Goal: Information Seeking & Learning: Learn about a topic

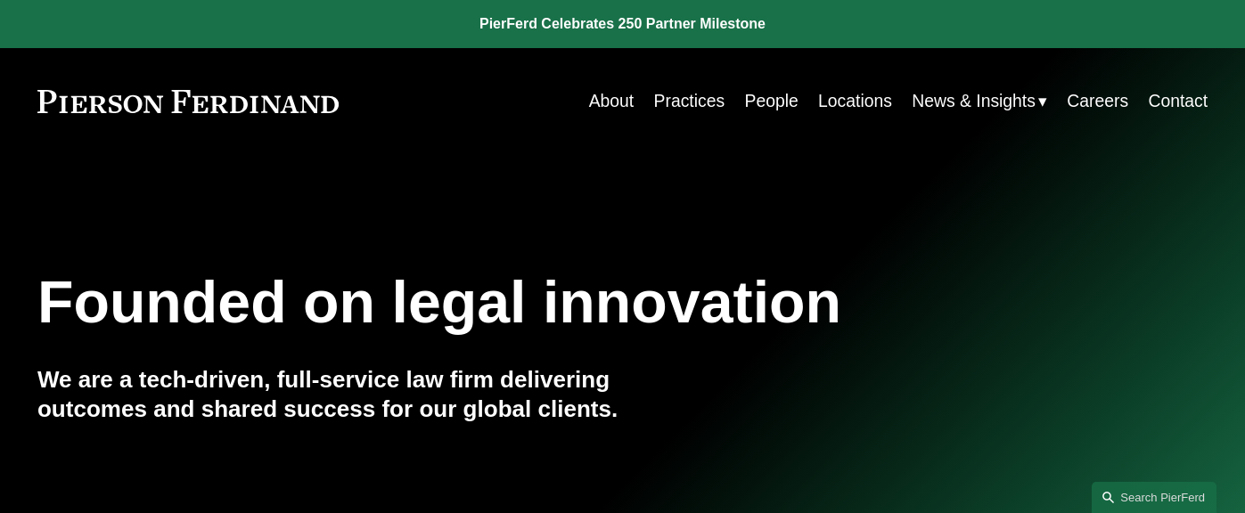
click at [0, 0] on span "News" at bounding box center [0, 0] width 0 height 0
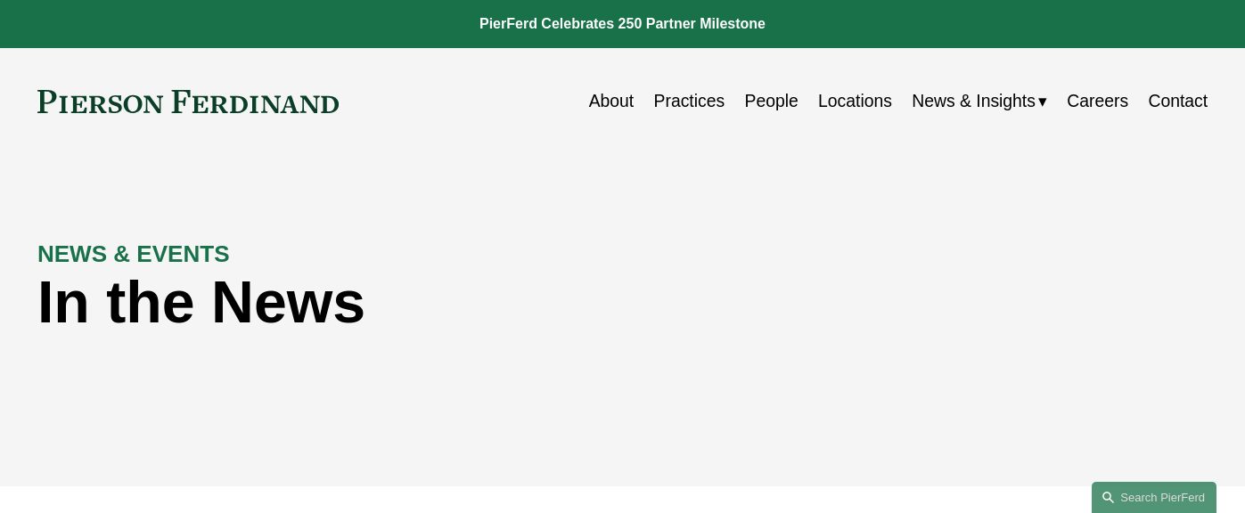
click at [0, 0] on span "Insights" at bounding box center [0, 0] width 0 height 0
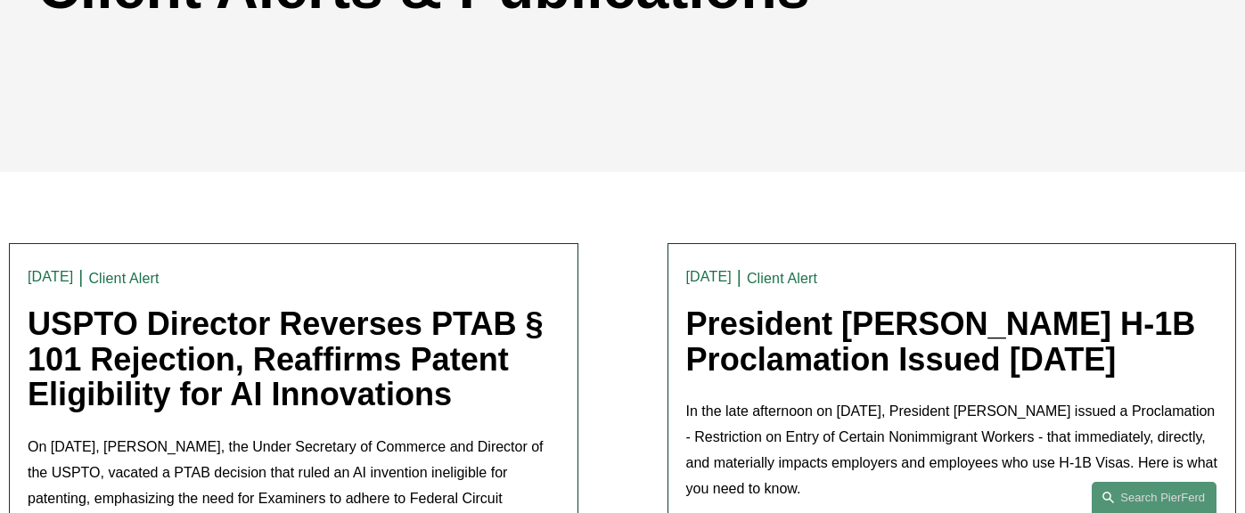
scroll to position [12, 0]
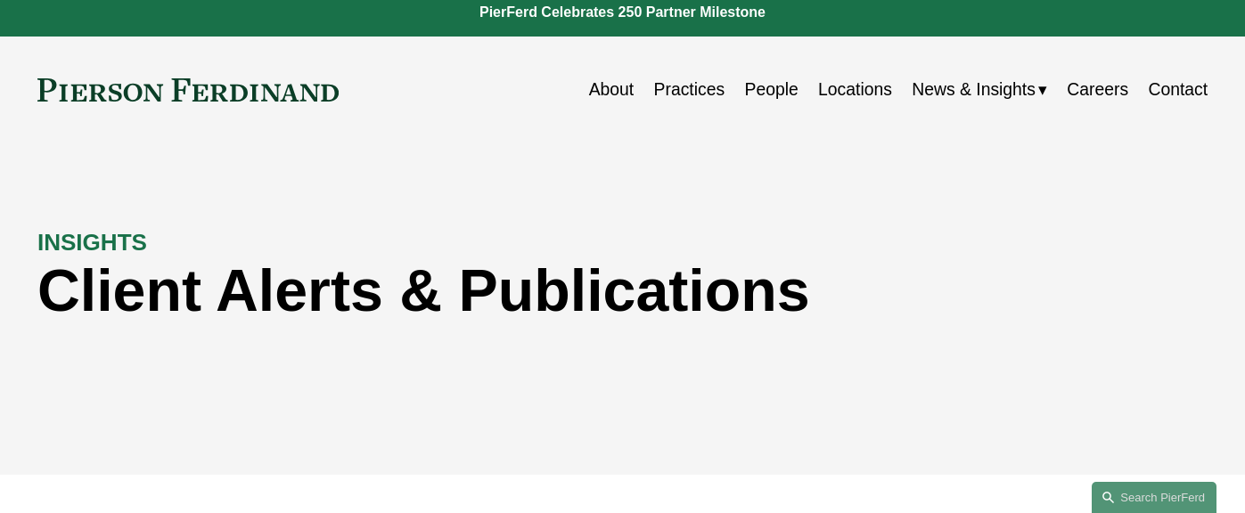
click at [0, 0] on span "Blogs" at bounding box center [0, 0] width 0 height 0
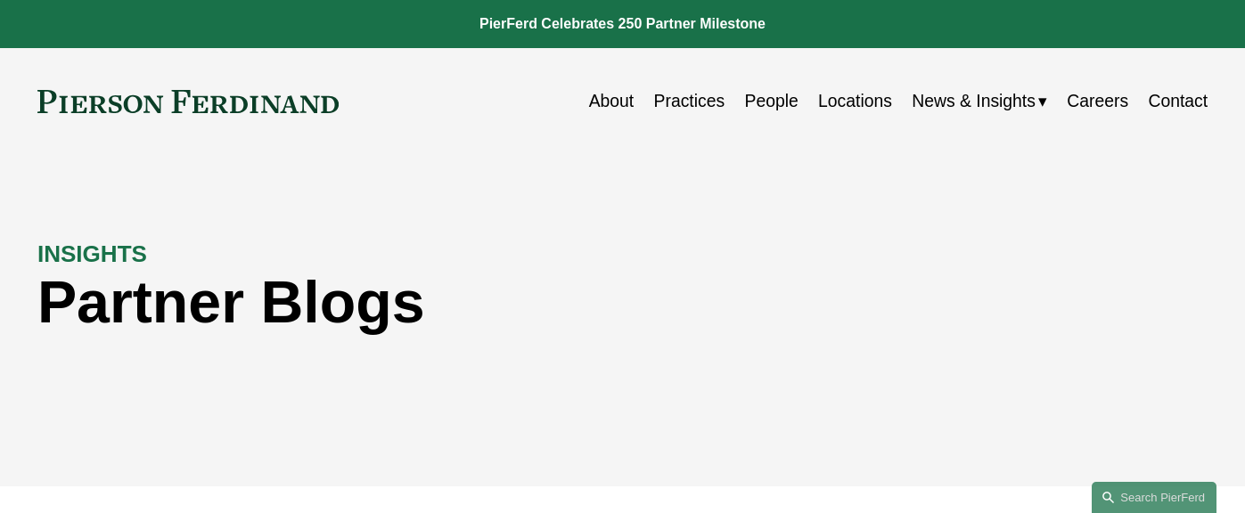
click at [0, 0] on span "News" at bounding box center [0, 0] width 0 height 0
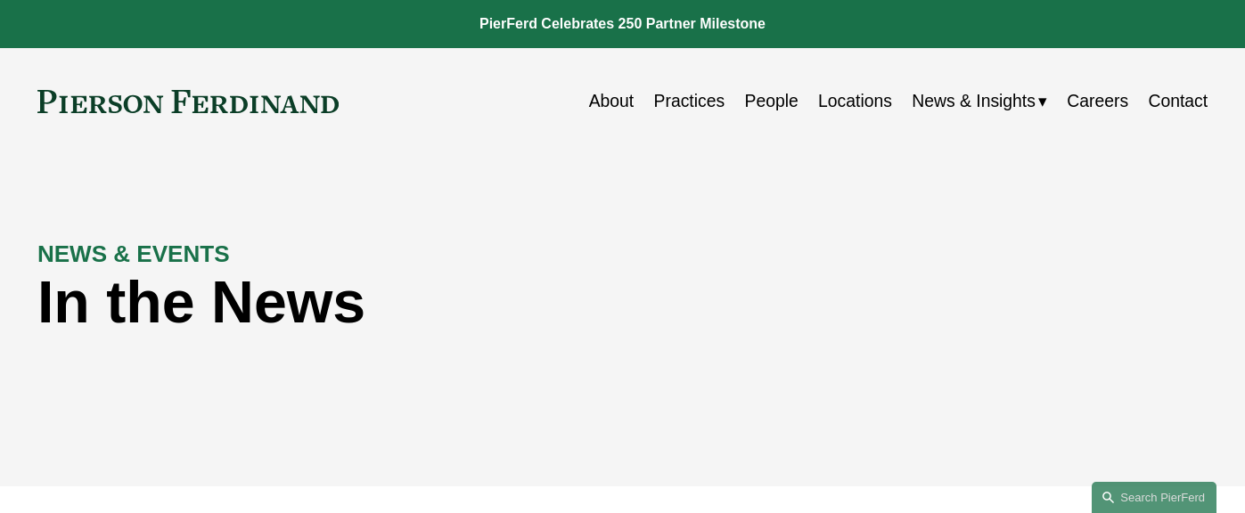
click at [697, 101] on link "Practices" at bounding box center [689, 101] width 71 height 35
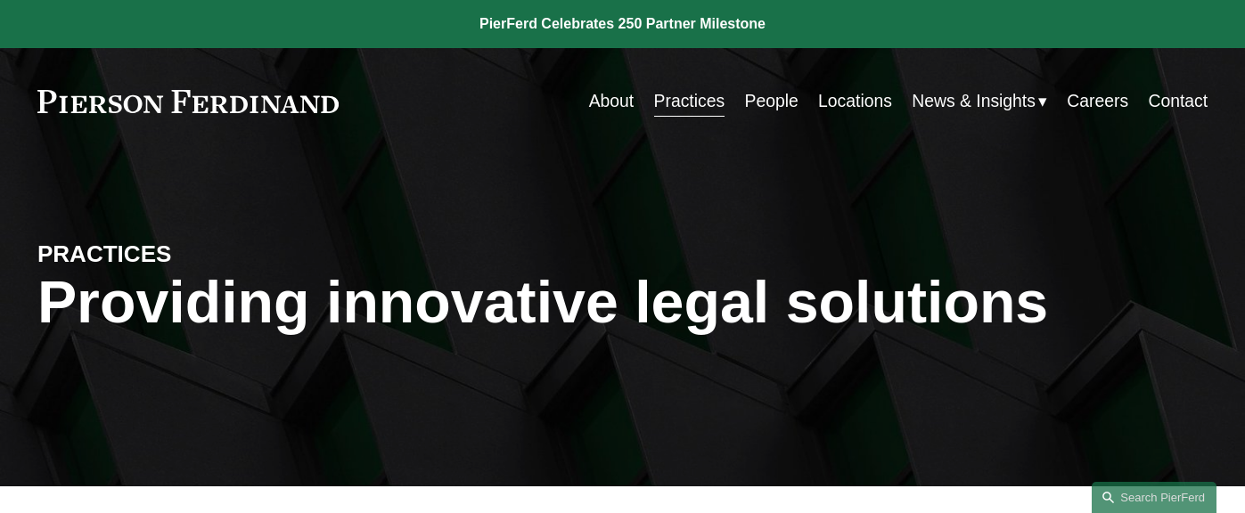
click at [0, 0] on span "News" at bounding box center [0, 0] width 0 height 0
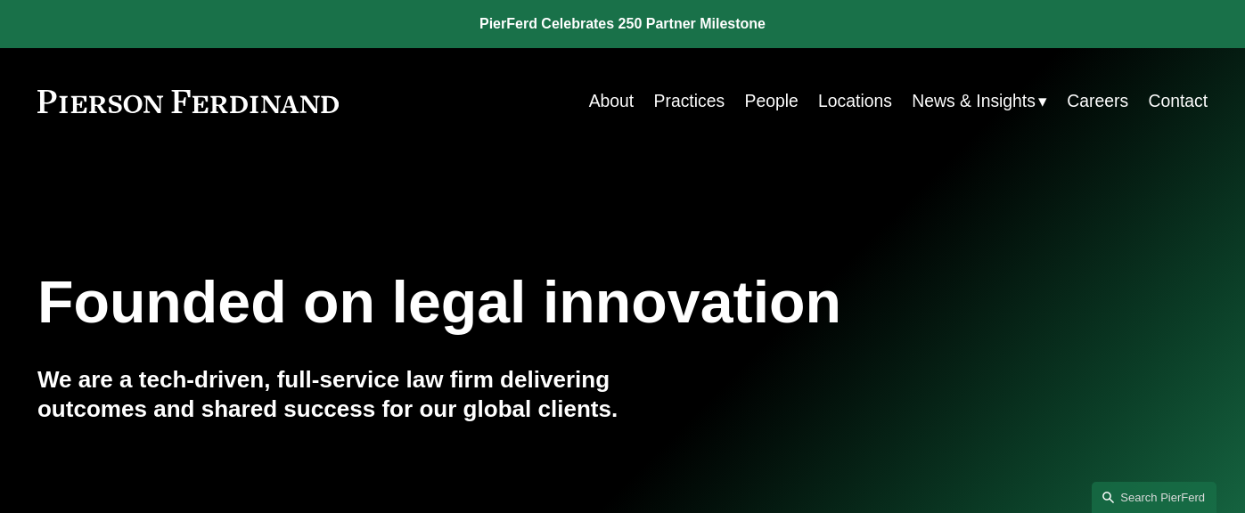
click at [0, 0] on span "News" at bounding box center [0, 0] width 0 height 0
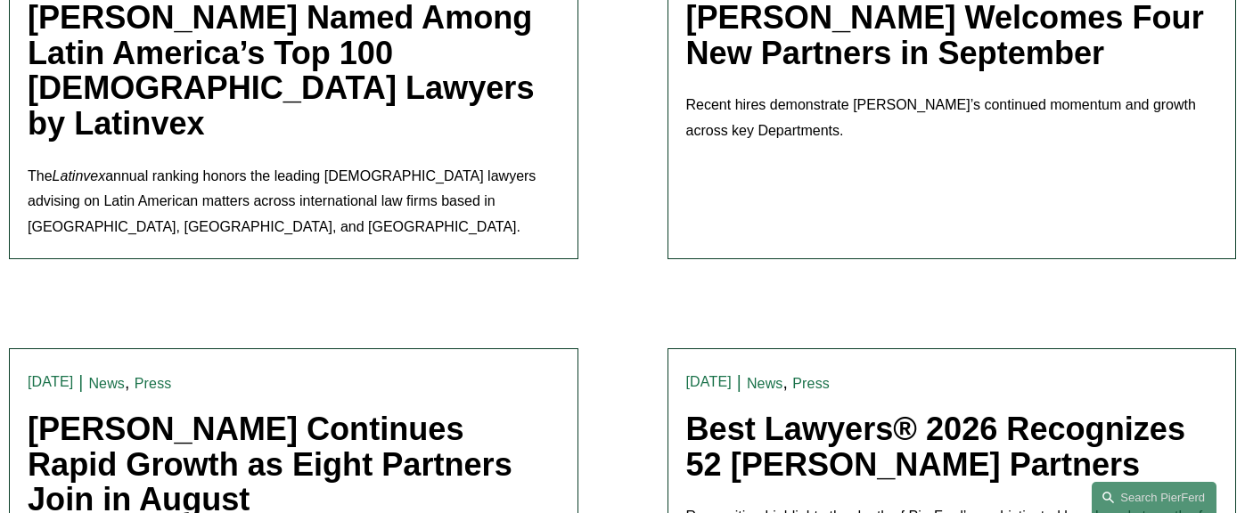
scroll to position [406, 0]
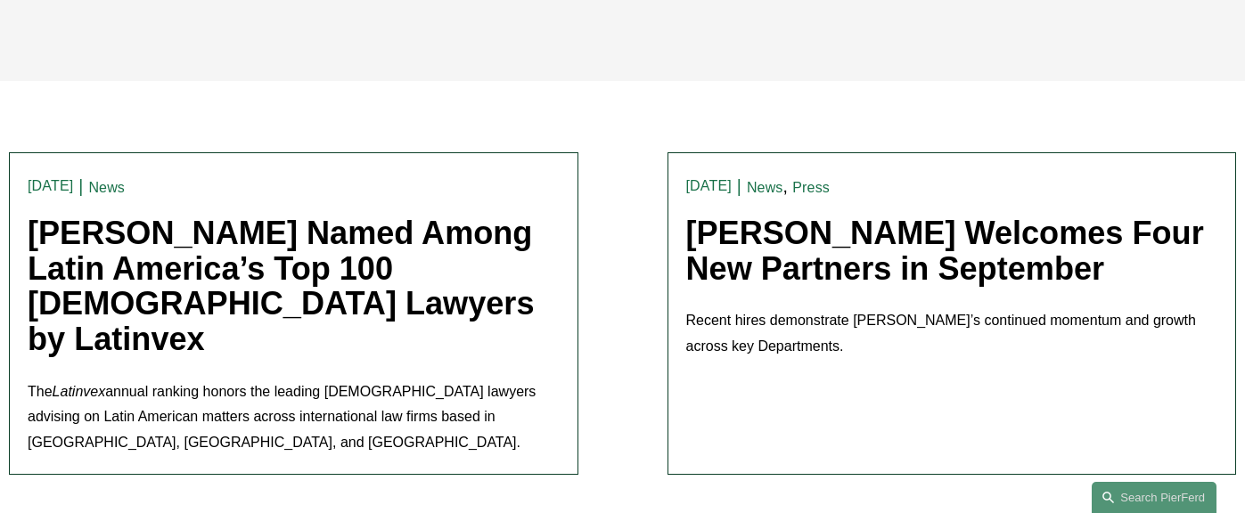
click at [326, 275] on link "[PERSON_NAME] Named Among Latin America’s Top 100 [DEMOGRAPHIC_DATA] Lawyers by…" at bounding box center [281, 286] width 506 height 143
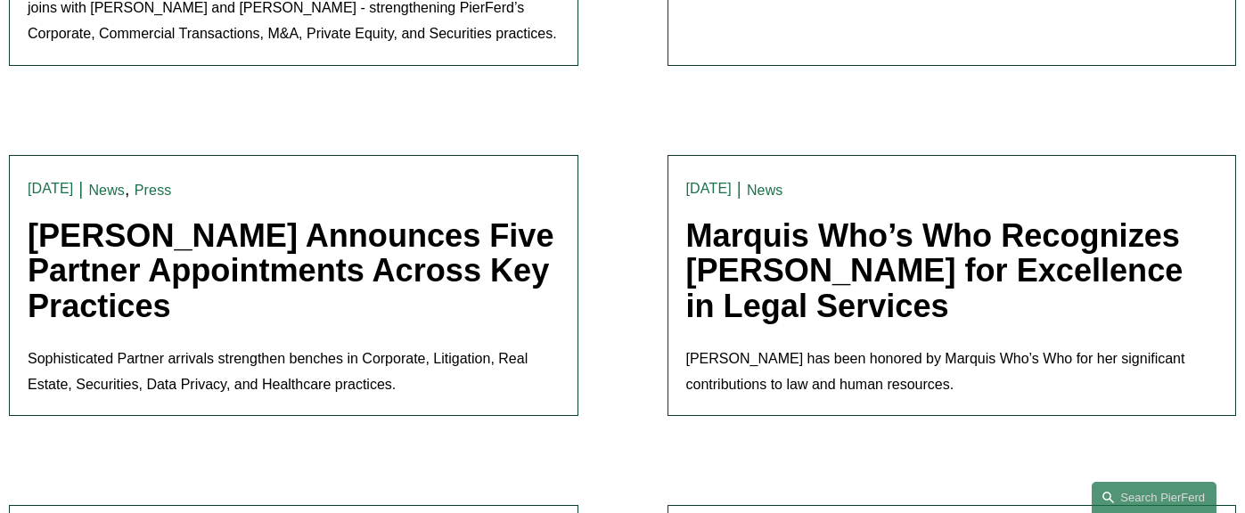
scroll to position [2317, 0]
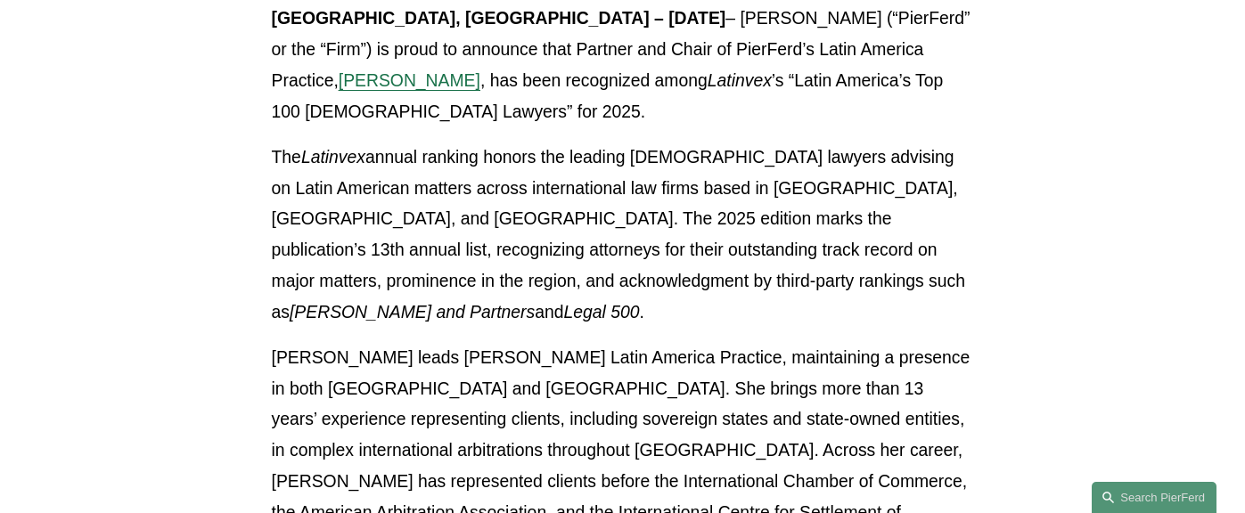
scroll to position [646, 0]
